Goal: Find specific page/section: Find specific page/section

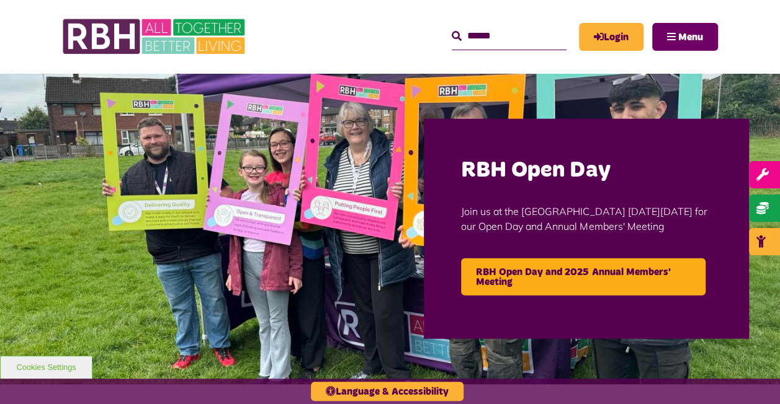
click at [685, 29] on button "Menu" at bounding box center [685, 37] width 66 height 28
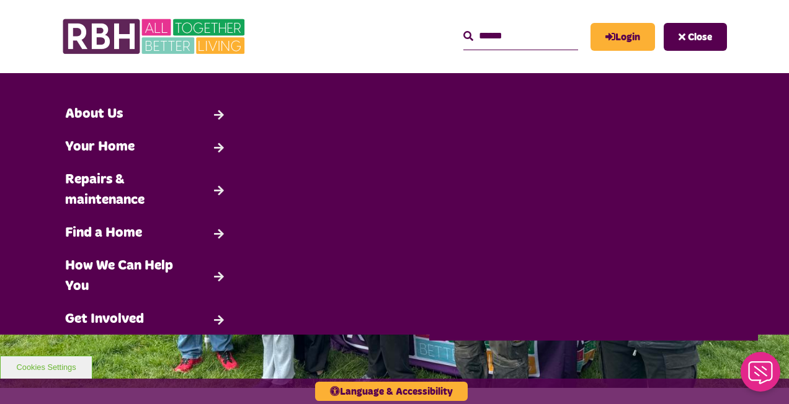
click at [703, 42] on span "Close" at bounding box center [700, 37] width 24 height 10
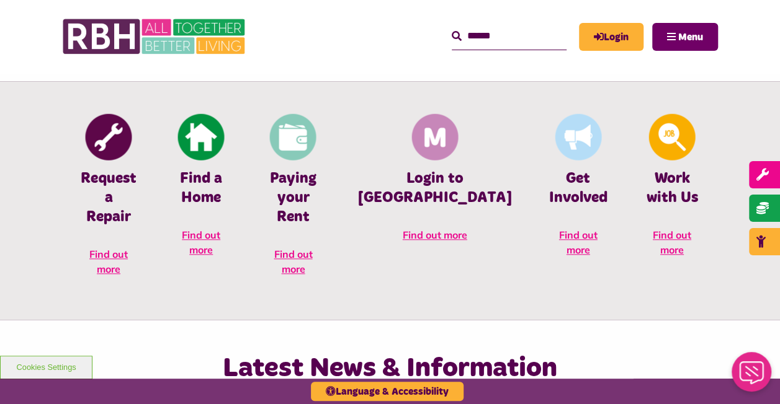
scroll to position [538, 0]
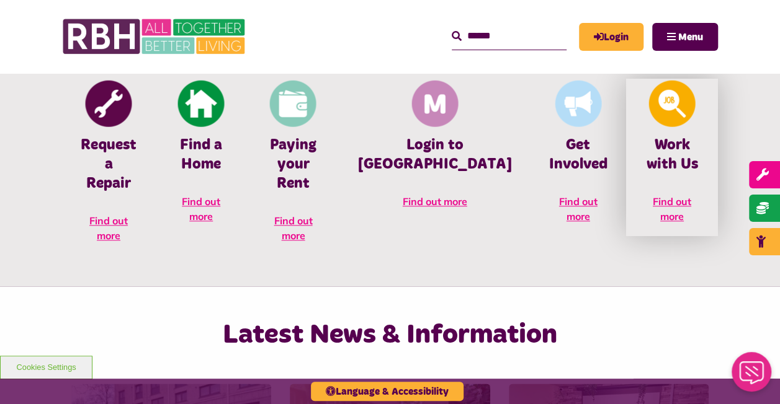
click at [677, 179] on link "Work with Us Find out more" at bounding box center [672, 158] width 92 height 158
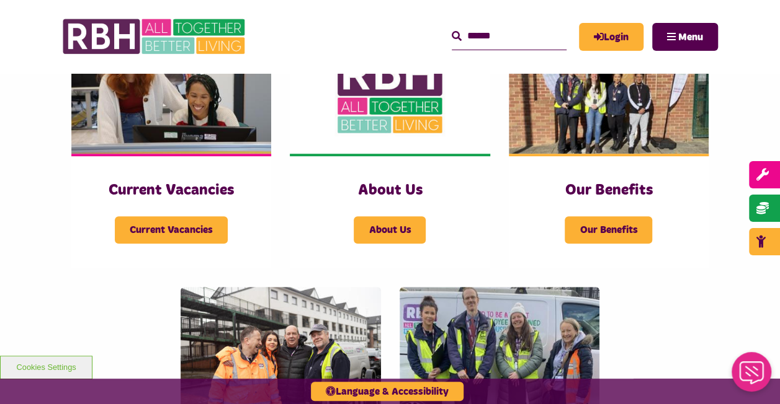
scroll to position [370, 0]
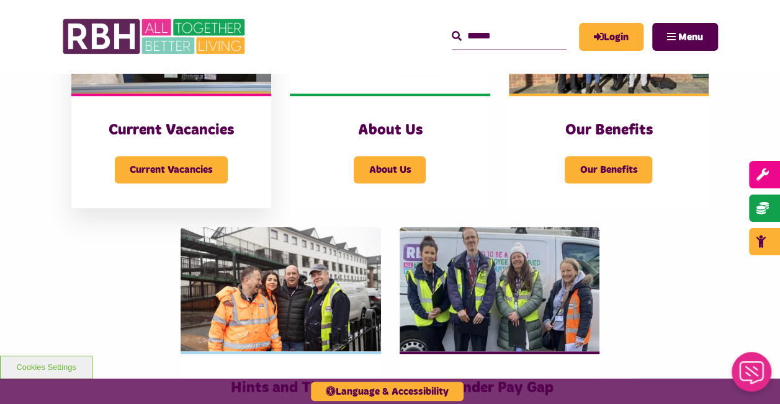
click at [241, 180] on div "Current Vacancies" at bounding box center [171, 162] width 150 height 43
